Goal: Subscribe to service/newsletter

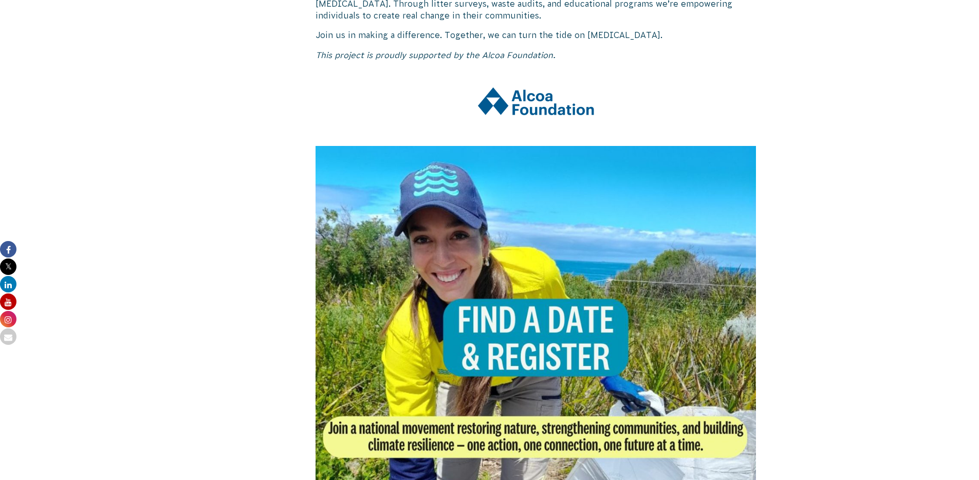
scroll to position [687, 0]
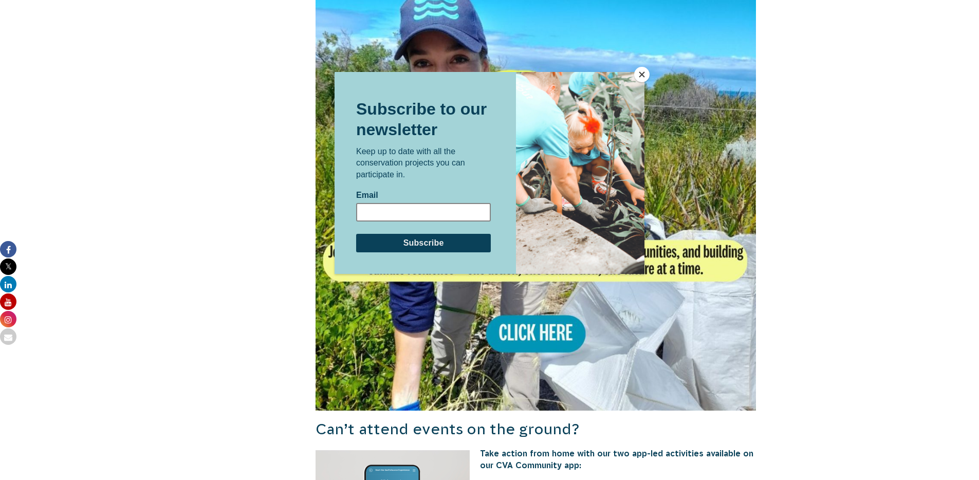
click at [398, 210] on input "Email" at bounding box center [423, 212] width 135 height 19
type input "[EMAIL_ADDRESS][DOMAIN_NAME]"
click at [417, 243] on input "Subscribe" at bounding box center [423, 243] width 135 height 19
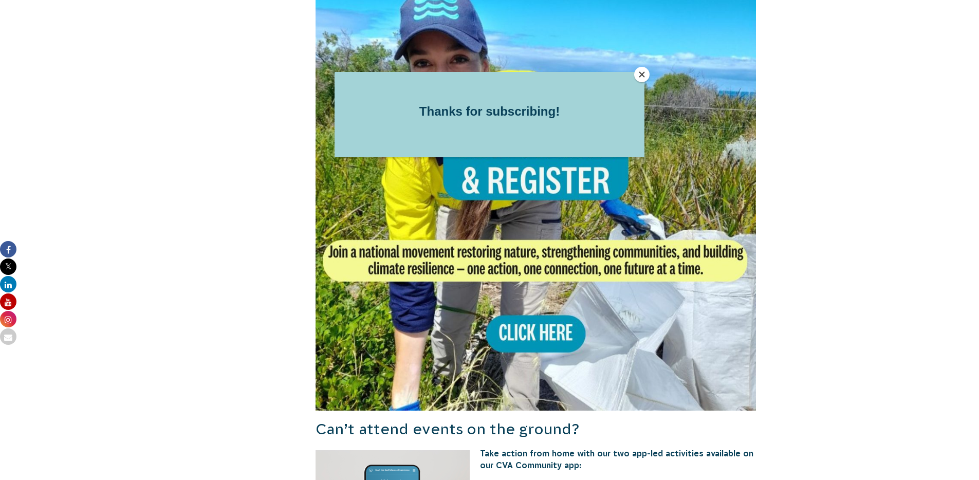
click at [644, 79] on button "Close" at bounding box center [641, 74] width 15 height 15
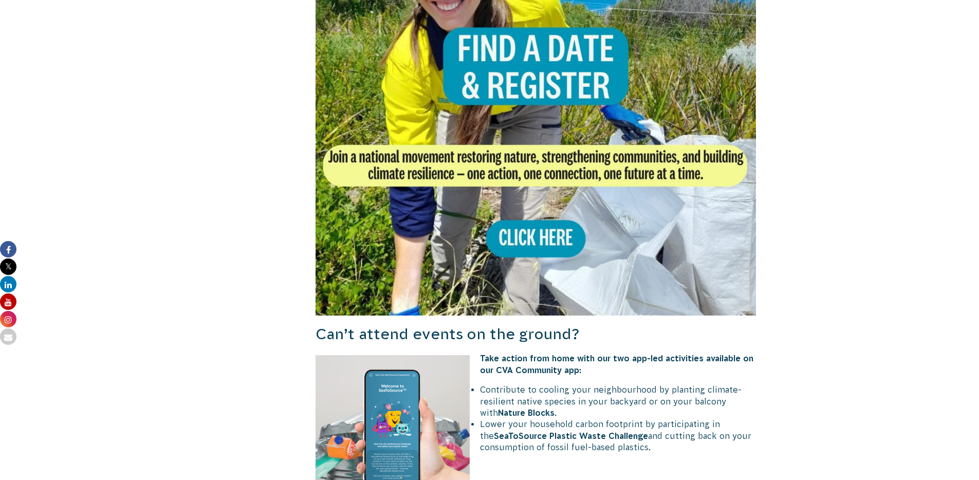
scroll to position [828, 0]
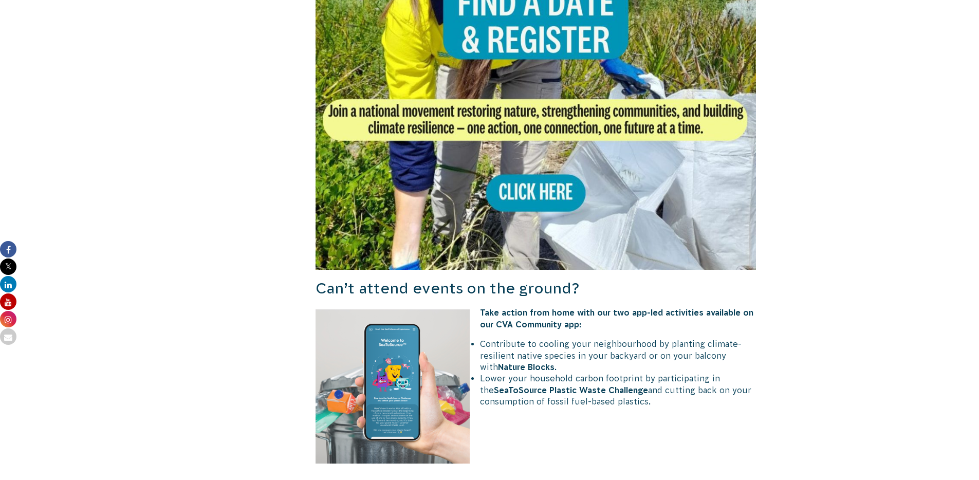
click at [544, 190] on img at bounding box center [536, 49] width 441 height 441
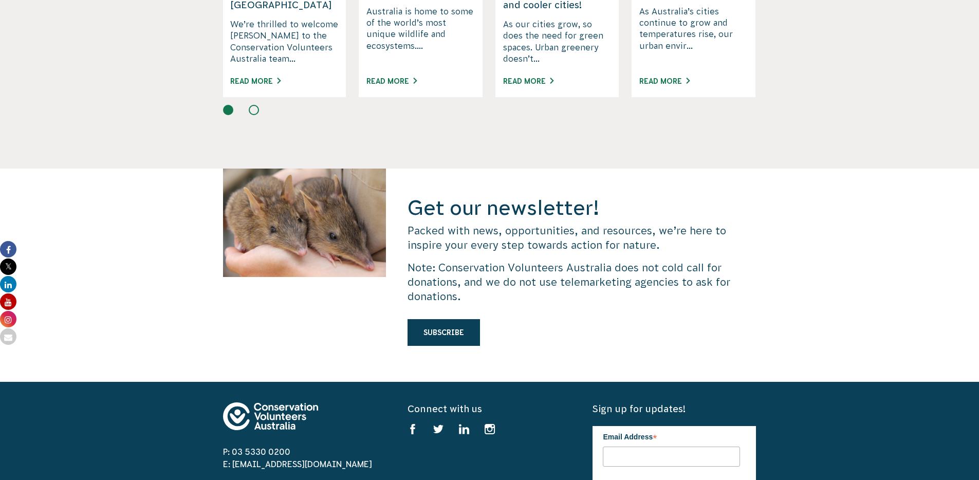
scroll to position [2666, 0]
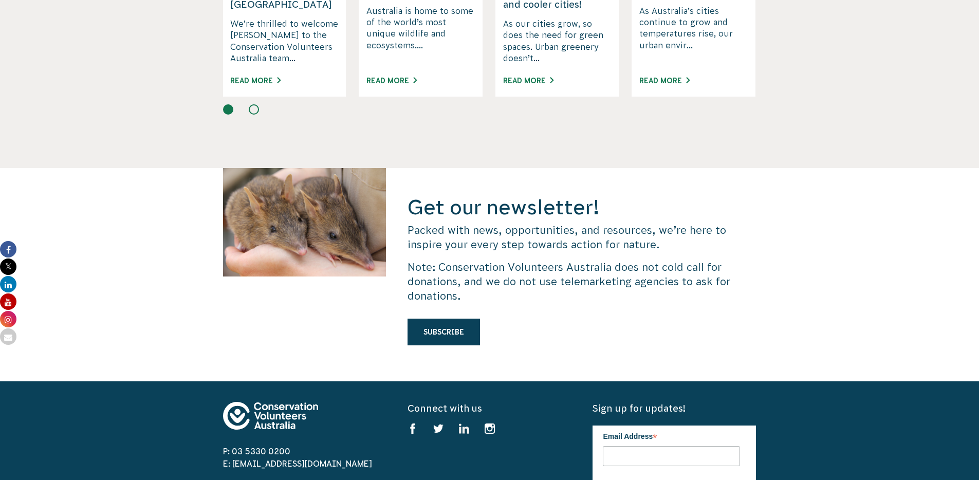
click at [465, 424] on icon at bounding box center [465, 430] width 13 height 13
